Goal: Navigation & Orientation: Find specific page/section

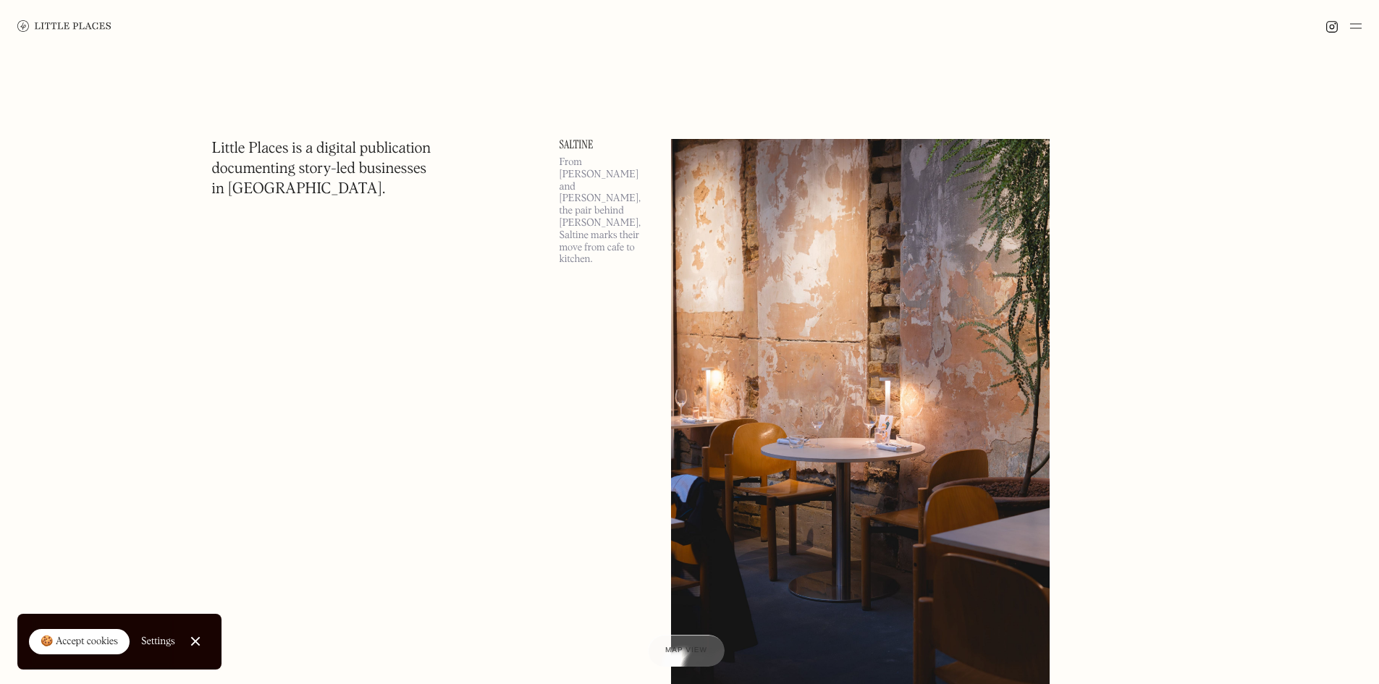
click at [1356, 25] on img at bounding box center [1356, 25] width 12 height 17
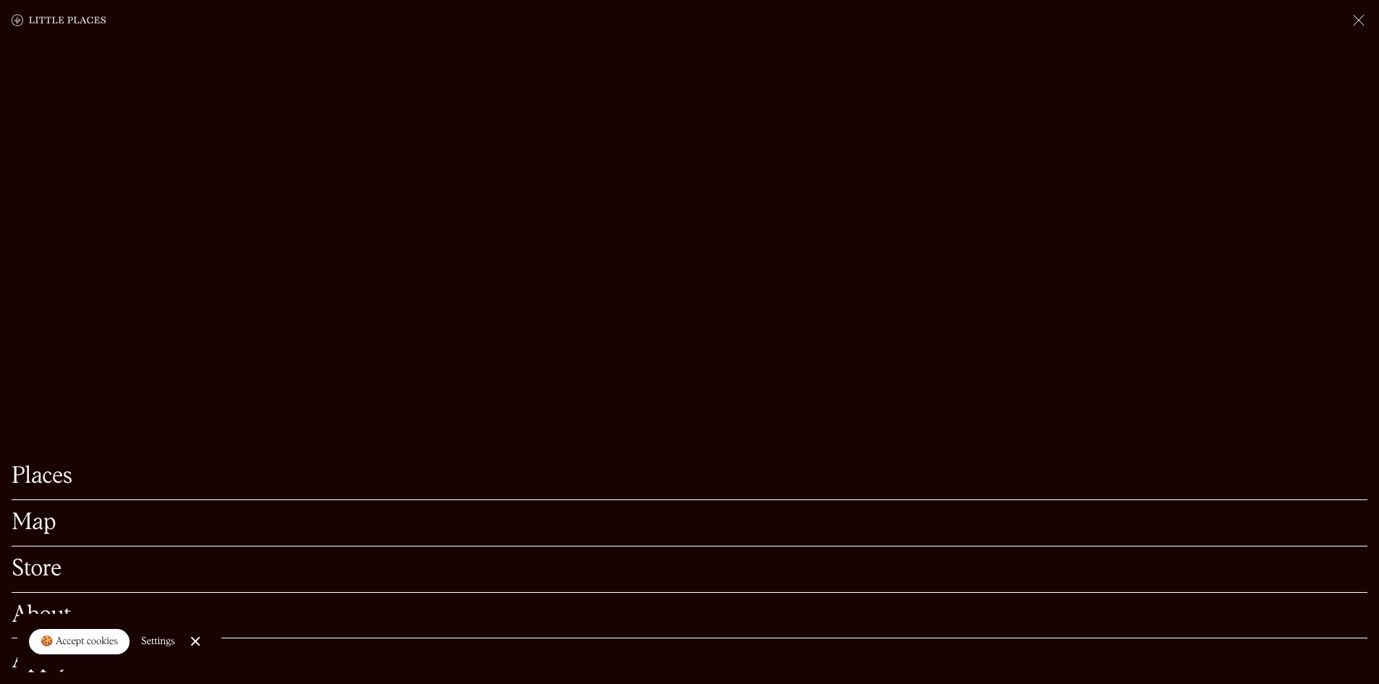
click at [52, 512] on link "Map" at bounding box center [690, 523] width 1356 height 22
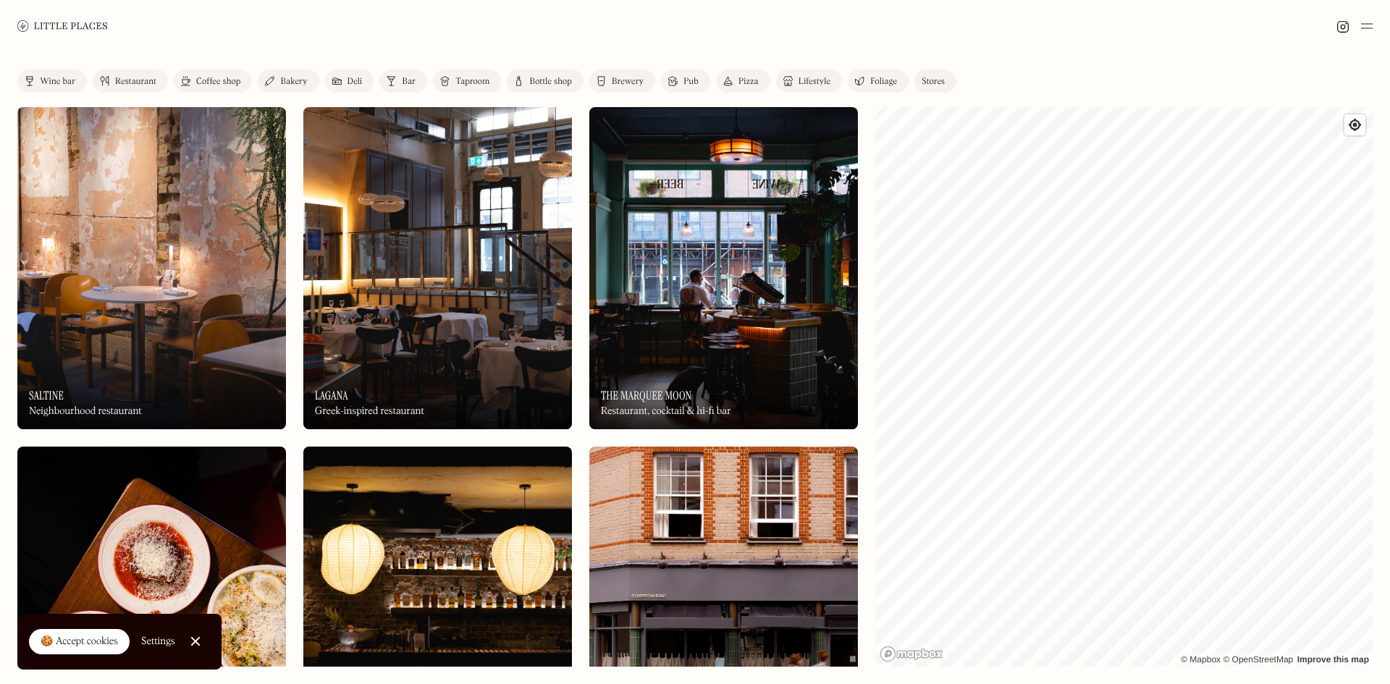
click at [135, 77] on div "Restaurant" at bounding box center [135, 81] width 41 height 9
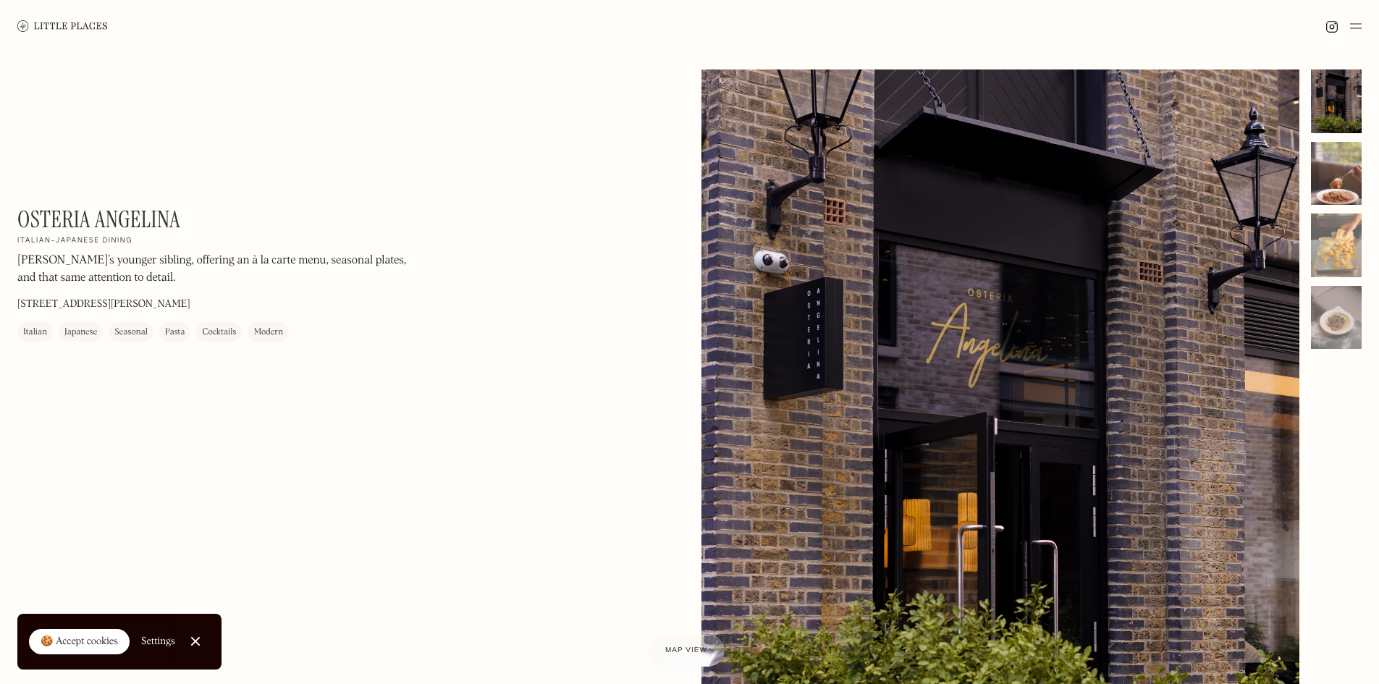
click at [1354, 159] on div at bounding box center [1336, 174] width 51 height 64
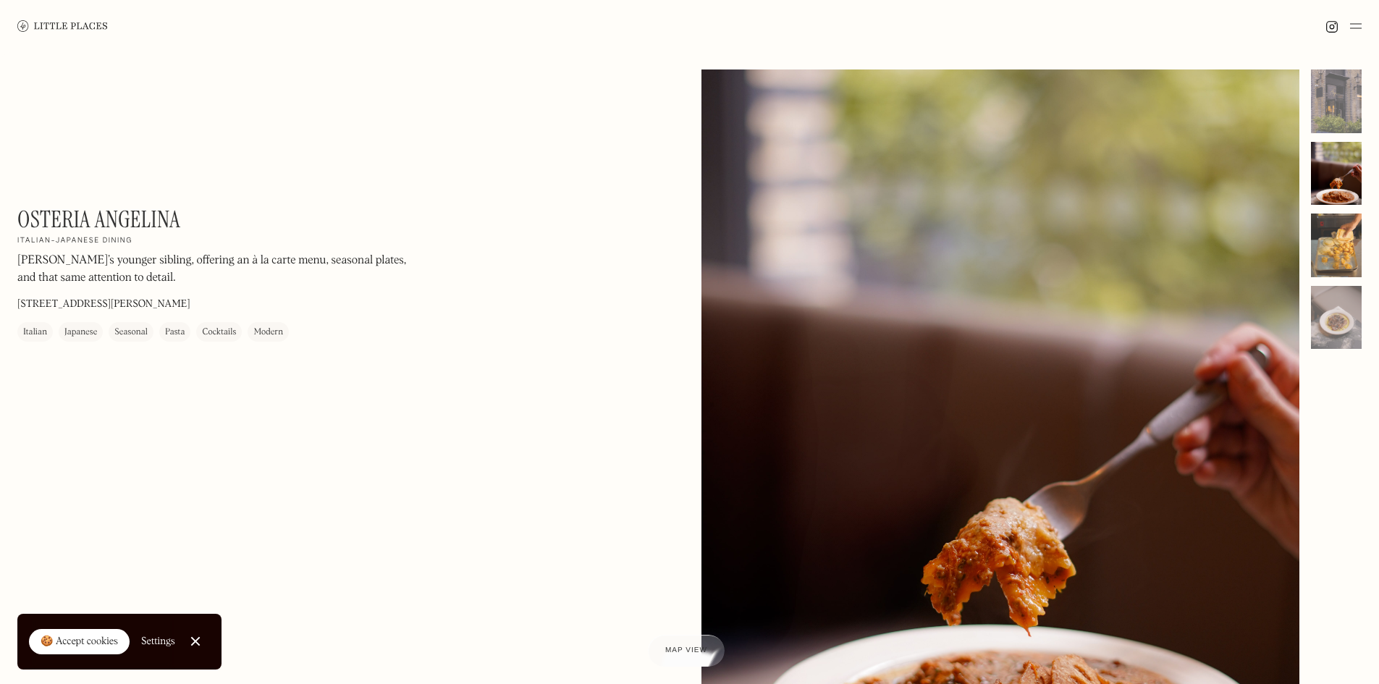
click at [1340, 252] on div at bounding box center [1336, 246] width 51 height 64
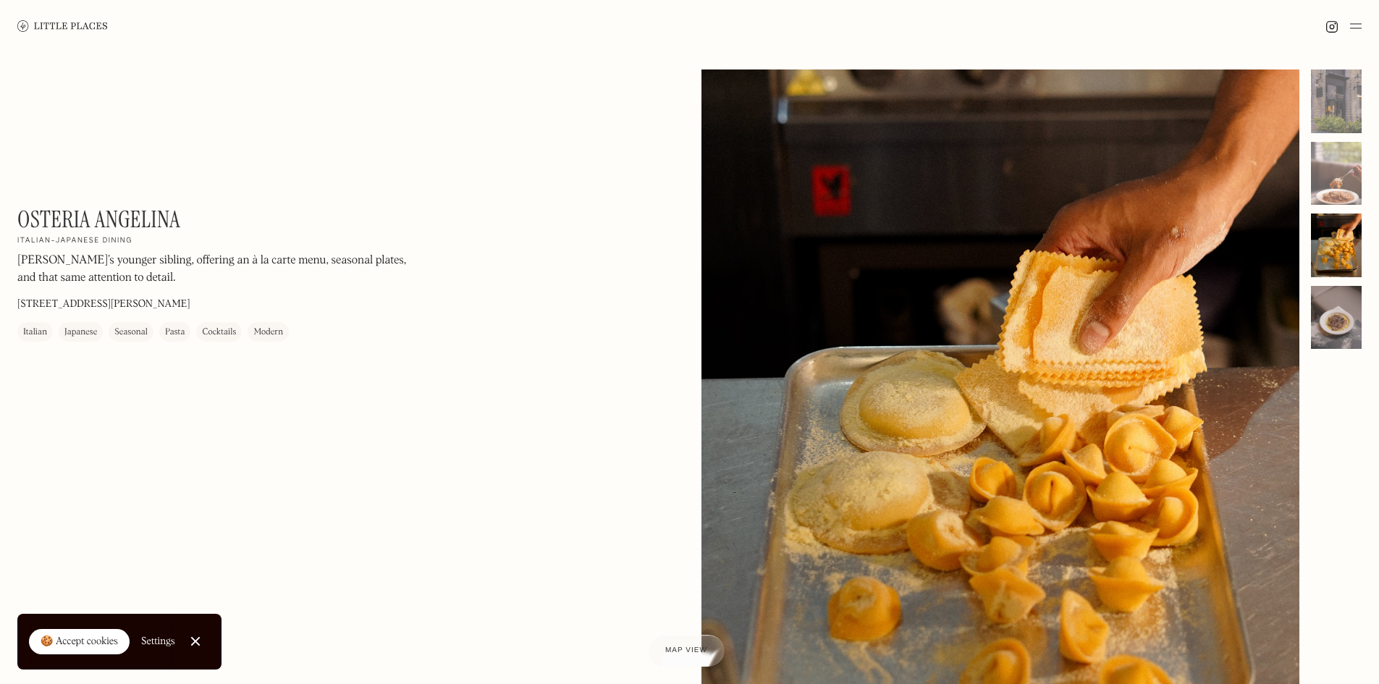
click at [1346, 306] on div at bounding box center [1336, 318] width 51 height 64
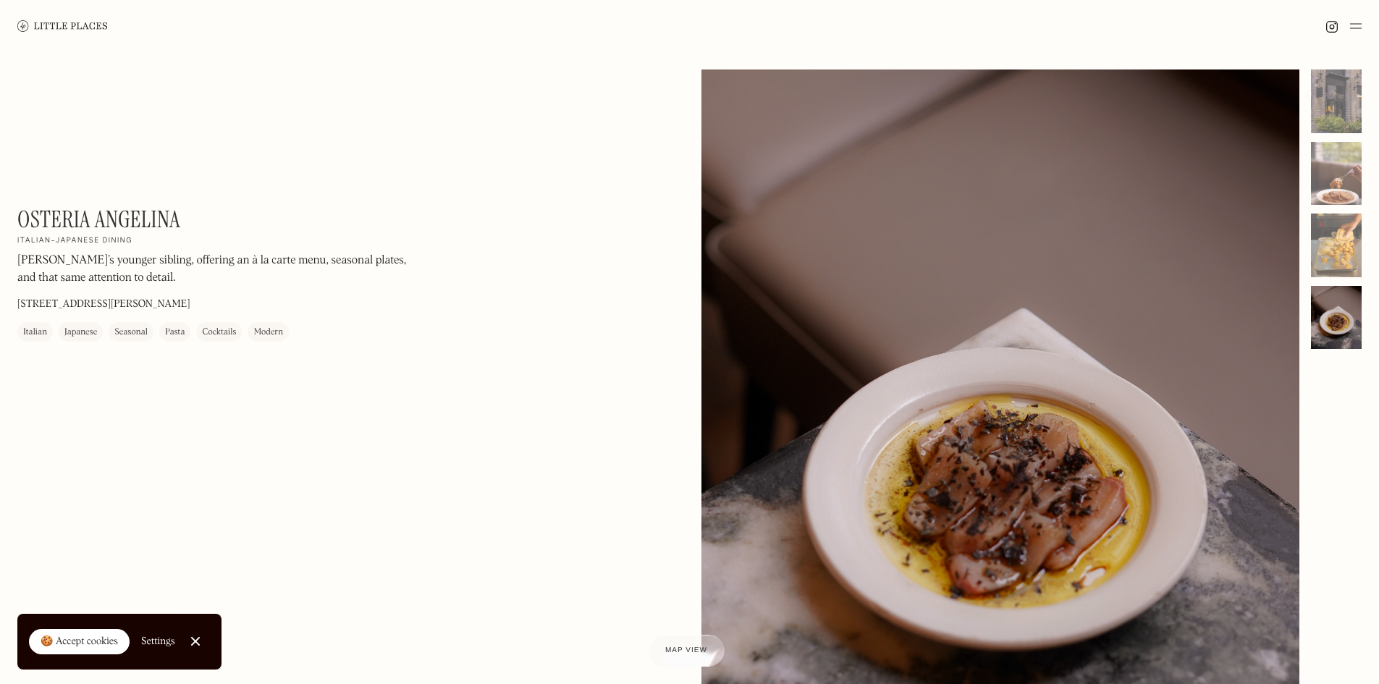
click at [69, 638] on div "🍪 Accept cookies" at bounding box center [79, 642] width 77 height 14
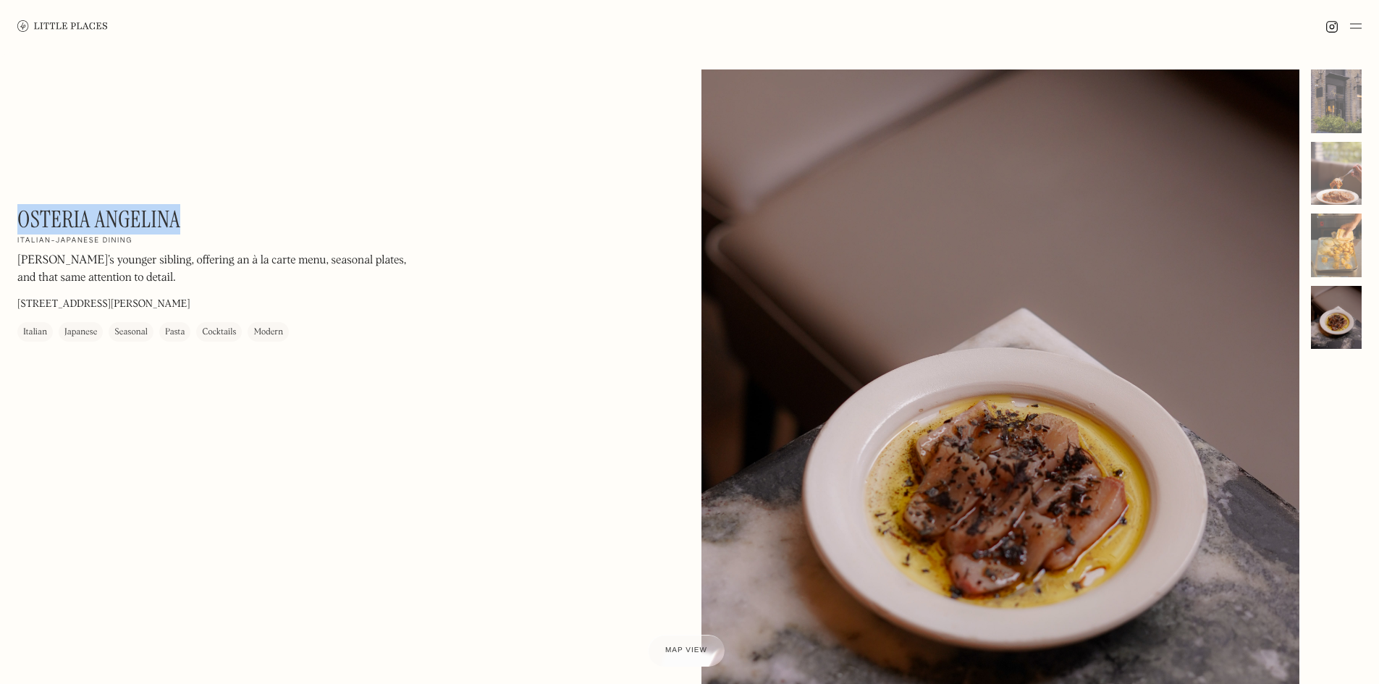
drag, startPoint x: 182, startPoint y: 208, endPoint x: 17, endPoint y: 206, distance: 165.0
click at [17, 206] on div "Osteria Angelina On Our Radar Italian-Japanese dining Angelina’s younger siblin…" at bounding box center [212, 274] width 391 height 136
copy h1 "Osteria Angelina"
